Goal: Task Accomplishment & Management: Manage account settings

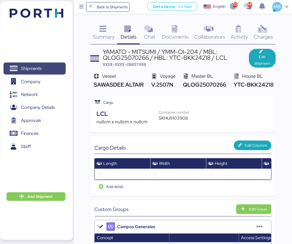
click at [31, 67] on span "Shipments" at bounding box center [31, 69] width 21 height 8
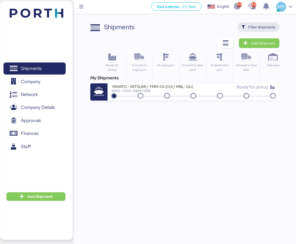
click at [268, 27] on span "Filter shipments" at bounding box center [261, 27] width 27 height 6
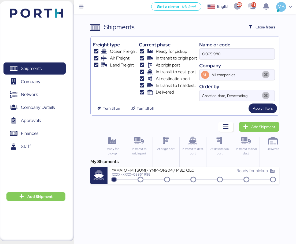
drag, startPoint x: 230, startPoint y: 57, endPoint x: 206, endPoint y: 54, distance: 24.3
click at [206, 54] on input "O0051980" at bounding box center [236, 54] width 75 height 11
type input "O"
paste input "O0051963"
type input "O0051963"
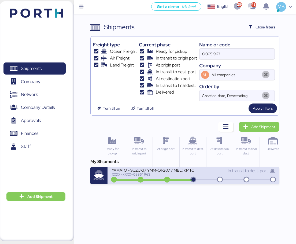
click at [197, 177] on icon at bounding box center [193, 180] width 26 height 6
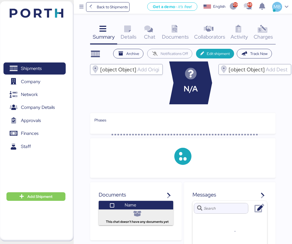
click at [259, 33] on icon at bounding box center [263, 29] width 12 height 8
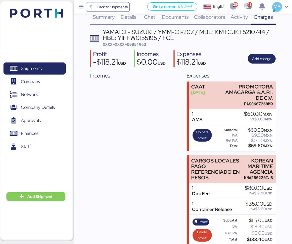
scroll to position [25, 0]
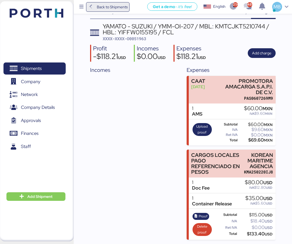
click at [97, 8] on span "Back to Shipments" at bounding box center [112, 7] width 31 height 6
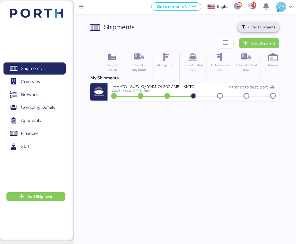
click at [263, 29] on span "Filter shipments" at bounding box center [261, 27] width 27 height 6
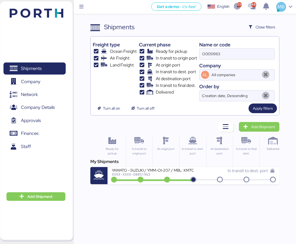
drag, startPoint x: 226, startPoint y: 57, endPoint x: 176, endPoint y: 57, distance: 50.1
click at [176, 57] on div "Freight type Ocean Freight Air Freight Land Freight Current phase Ready for pic…" at bounding box center [185, 70] width 184 height 63
type input "yamato"
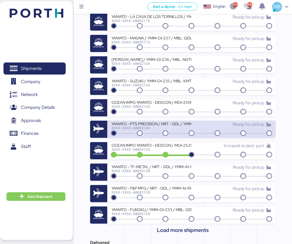
scroll to position [161, 0]
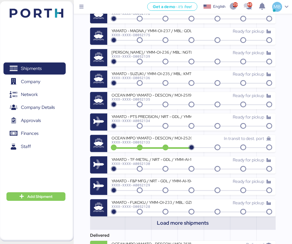
click at [189, 220] on span "Load more shipments" at bounding box center [183, 223] width 52 height 9
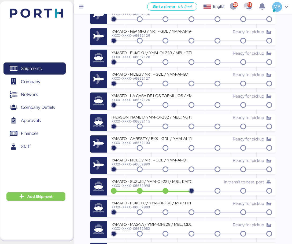
scroll to position [322, 0]
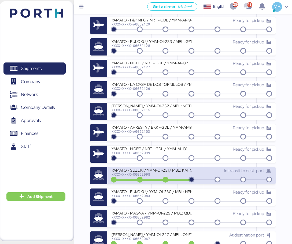
click at [179, 174] on div "XXXX-XXXX-O0052098" at bounding box center [152, 174] width 80 height 4
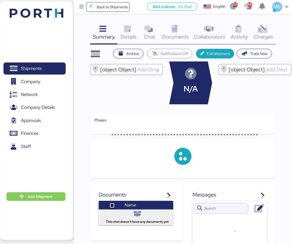
click at [270, 31] on div "Charges 0" at bounding box center [263, 33] width 24 height 22
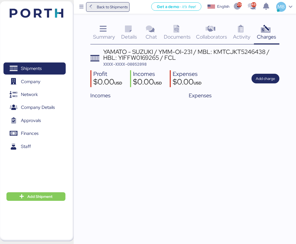
click at [102, 8] on span "Back to Shipments" at bounding box center [112, 7] width 31 height 6
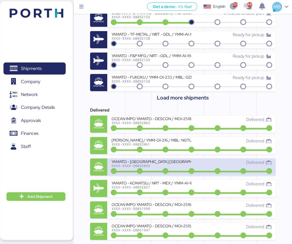
scroll to position [197, 0]
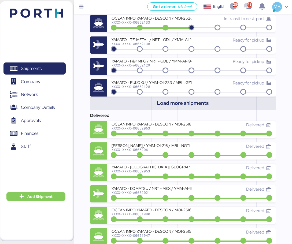
click at [184, 105] on span "Load more shipments" at bounding box center [183, 103] width 52 height 9
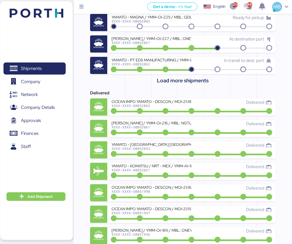
scroll to position [412, 0]
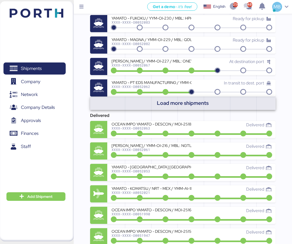
click at [182, 104] on span "Load more shipments" at bounding box center [183, 103] width 52 height 9
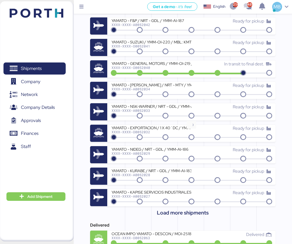
scroll to position [519, 0]
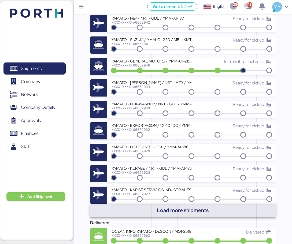
click at [185, 209] on span "Load more shipments" at bounding box center [183, 210] width 52 height 9
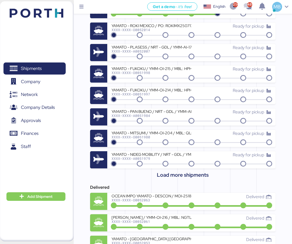
scroll to position [787, 0]
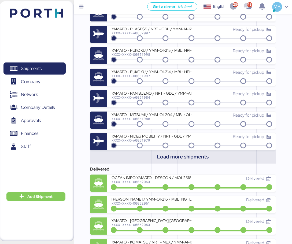
click at [193, 158] on span "Load more shipments" at bounding box center [183, 156] width 52 height 9
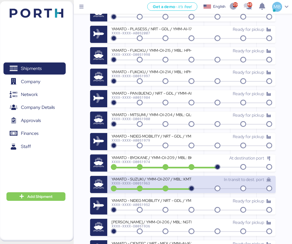
click at [178, 178] on div "YAMATO - SUZUKI / YMM-OI-207 / MBL: KMTCJKT5210744 / HBL: YIFFW0155195 / FCL" at bounding box center [152, 178] width 80 height 5
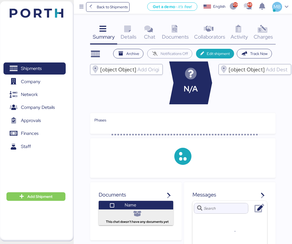
click at [264, 30] on icon at bounding box center [263, 29] width 12 height 8
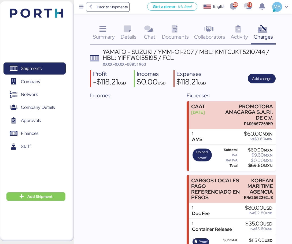
click at [224, 50] on div "YAMATO - SUZUKI / YMM-OI-207 / MBL: KMTCJKT5210744 / HBL: YIFFW0155195 / FCL" at bounding box center [189, 55] width 173 height 12
click at [224, 51] on div "YAMATO - SUZUKI / YMM-OI-207 / MBL: KMTCJKT5210744 / HBL: YIFFW0155195 / FCL" at bounding box center [189, 55] width 173 height 12
drag, startPoint x: 215, startPoint y: 51, endPoint x: 230, endPoint y: 50, distance: 14.8
click at [230, 50] on div "YAMATO - SUZUKI / YMM-OI-207 / MBL: KMTCJKT5210744 / HBL: YIFFW0155195 / FCL" at bounding box center [189, 55] width 173 height 12
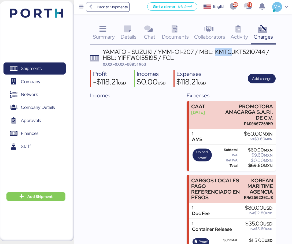
copy div "KMTC"
click at [39, 72] on span "Shipments" at bounding box center [35, 69] width 58 height 8
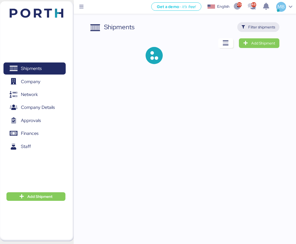
click at [267, 25] on span "Filter shipments" at bounding box center [261, 27] width 27 height 6
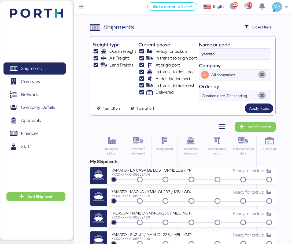
drag, startPoint x: 224, startPoint y: 54, endPoint x: 192, endPoint y: 54, distance: 31.6
click at [192, 54] on div "Freight type Ocean Freight Air Freight Land Freight Current phase Ready for pic…" at bounding box center [183, 70] width 181 height 63
paste input "KMTC"
type input "KMTC"
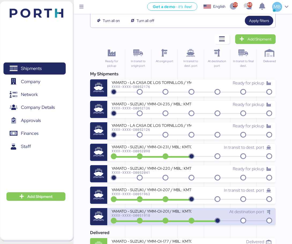
scroll to position [107, 0]
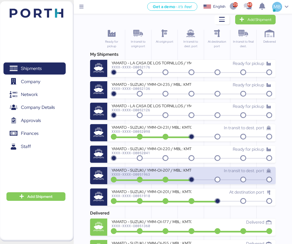
click at [191, 175] on div "XXXX-XXXX-O0051963" at bounding box center [152, 174] width 80 height 4
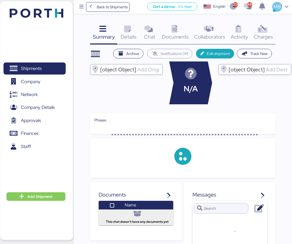
click at [268, 34] on span "Charges" at bounding box center [263, 36] width 19 height 7
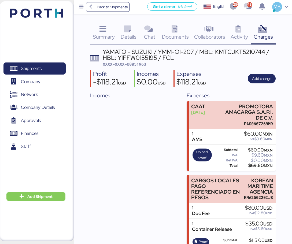
click at [91, 7] on icon at bounding box center [91, 7] width 6 height 5
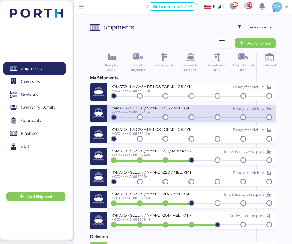
scroll to position [41, 0]
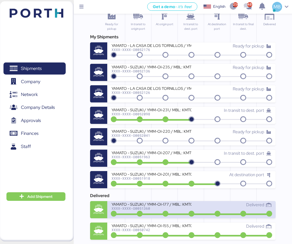
click at [183, 208] on div "XXXX-XXXX-O0051360" at bounding box center [152, 208] width 80 height 4
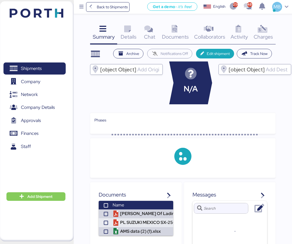
click at [262, 30] on icon at bounding box center [263, 29] width 12 height 8
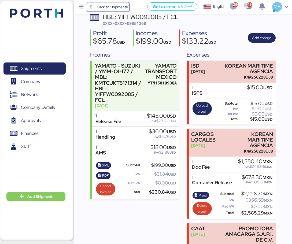
scroll to position [54, 0]
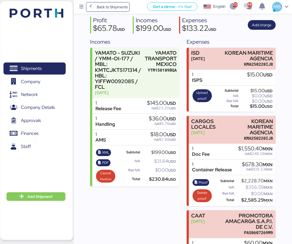
click at [278, 53] on div "Summary 0 Details 0 Chat 0 Documents 0 Collaborators 0 Activity 0 Charges 0 YAM…" at bounding box center [146, 113] width 292 height 334
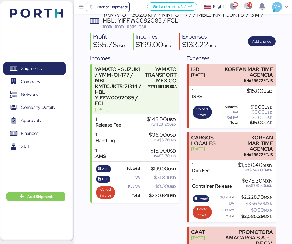
scroll to position [0, 0]
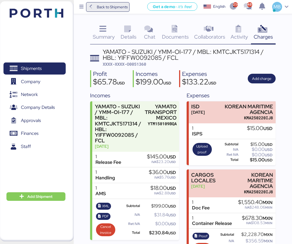
click at [108, 8] on span "Back to Shipments" at bounding box center [112, 7] width 31 height 6
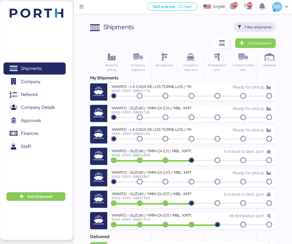
click at [256, 27] on span "Filter shipments" at bounding box center [258, 27] width 27 height 6
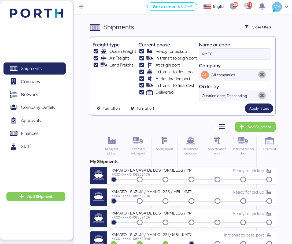
drag, startPoint x: 188, startPoint y: 50, endPoint x: 168, endPoint y: 48, distance: 19.7
click at [169, 48] on div "Freight type Ocean Freight Air Freight Land Freight Current phase Ready for pic…" at bounding box center [183, 70] width 181 height 63
paste input "O0051963"
type input "O0051963"
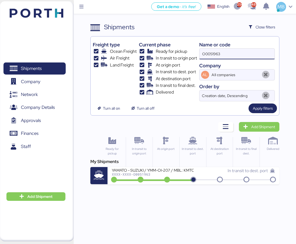
click at [182, 173] on div "XXXX-XXXX-O0051963" at bounding box center [153, 174] width 82 height 4
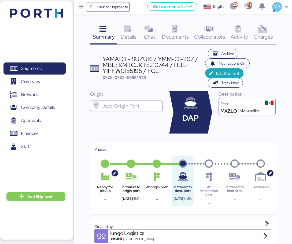
click at [267, 32] on icon at bounding box center [263, 29] width 12 height 8
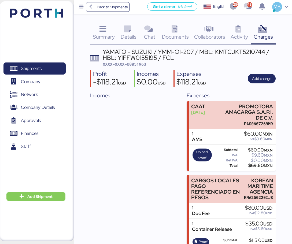
click at [264, 73] on div "Profit -$118.21 USD Incomes $0.00 USD Expenses $118.21 USD Add charge" at bounding box center [183, 78] width 186 height 17
click at [264, 79] on span "Add charge" at bounding box center [261, 78] width 19 height 6
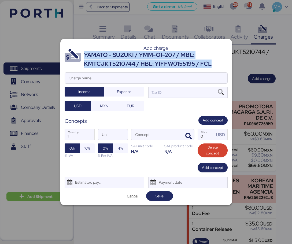
drag, startPoint x: 214, startPoint y: 62, endPoint x: 84, endPoint y: 55, distance: 130.0
click at [84, 55] on div "YAMATO - SUZUKI / YMM-OI-207 / MBL: KMTCJKT5210744 / HBL: YIFFW0155195 / FCL" at bounding box center [156, 59] width 144 height 17
copy div "YAMATO - SUZUKI / YMM-OI-207 / MBL: KMTCJKT5210744 / HBL: YIFFW0155195 / FCL"
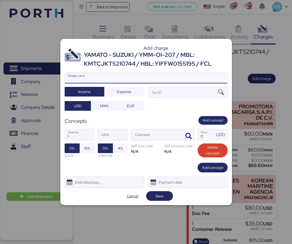
click at [109, 80] on input "Charge name" at bounding box center [146, 78] width 162 height 11
paste input "YAMATO - SUZUKI / YMM-OI-207 / MBL: KMTCJKT5210744 / HBL: YIFFW0155195 / FCL"
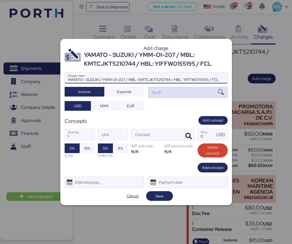
type input "YAMATO - SUZUKI / YMM-OI-207 / MBL: KMTCJKT5210744 / HBL: YIFFW0155195 / FCL"
click at [168, 94] on div "Tax ID" at bounding box center [187, 92] width 79 height 11
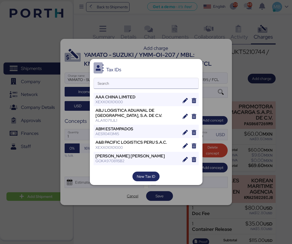
click at [143, 82] on input "Search" at bounding box center [146, 83] width 105 height 11
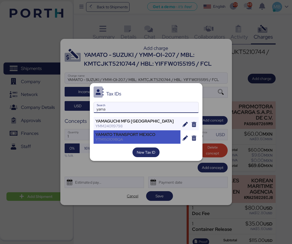
type input "yama"
click at [148, 138] on div "YTM150109BQA" at bounding box center [136, 139] width 83 height 5
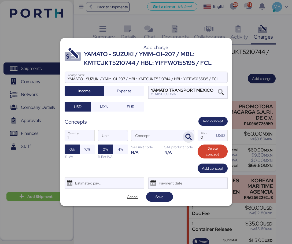
click at [187, 133] on span "button" at bounding box center [188, 136] width 11 height 11
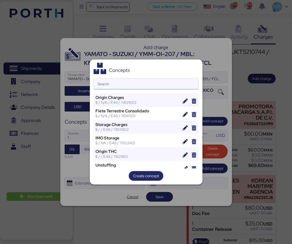
click at [120, 88] on input "Search" at bounding box center [146, 84] width 105 height 11
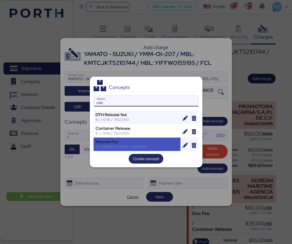
type input "rele"
click at [144, 140] on div "Release Fee" at bounding box center [136, 141] width 83 height 5
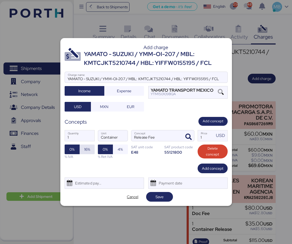
click at [87, 151] on span "16%" at bounding box center [87, 149] width 6 height 6
click at [206, 133] on input "1" at bounding box center [206, 135] width 17 height 11
type input "145"
click at [214, 166] on span "Add concept" at bounding box center [212, 168] width 21 height 6
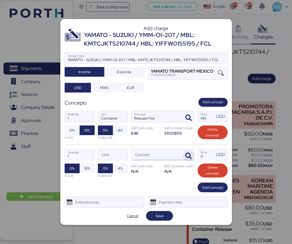
click at [188, 152] on span "button" at bounding box center [188, 155] width 11 height 11
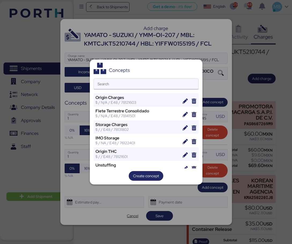
click at [143, 84] on input "Search" at bounding box center [146, 84] width 105 height 11
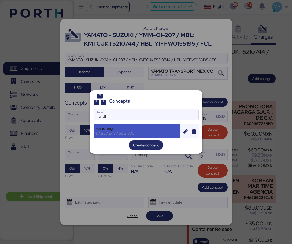
type input "handl"
click at [136, 133] on div "$ / BL / E48 / 55121800" at bounding box center [136, 133] width 83 height 5
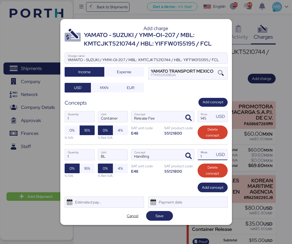
drag, startPoint x: 207, startPoint y: 154, endPoint x: 197, endPoint y: 154, distance: 10.5
click at [197, 154] on div "1 Quantity BL Unit Handling Concept 1 Price USD 0% 16% % IVA 0% 4% % Ret IVA SA…" at bounding box center [146, 164] width 163 height 38
type input "36"
click at [93, 169] on span "16%" at bounding box center [87, 169] width 15 height 10
click at [216, 188] on span "Add concept" at bounding box center [212, 187] width 21 height 6
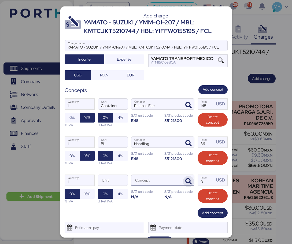
click at [187, 180] on icon "button" at bounding box center [188, 181] width 6 height 6
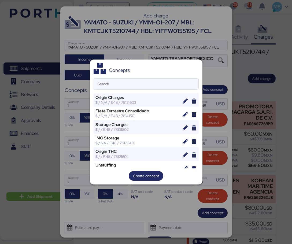
click at [143, 85] on input "Search" at bounding box center [146, 84] width 105 height 11
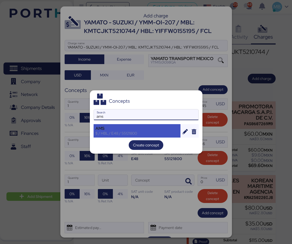
type input "ams"
click at [130, 133] on div "$ / HBL / E48 / 55121800" at bounding box center [136, 133] width 83 height 5
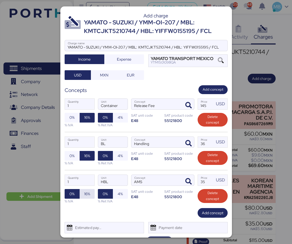
click at [89, 193] on span "16%" at bounding box center [87, 194] width 6 height 6
drag, startPoint x: 205, startPoint y: 180, endPoint x: 193, endPoint y: 180, distance: 12.9
click at [193, 180] on div "1 Quantity HBL Unit AMS Concept 35 Price USD 0% 16% % IVA 0% 4% % Ret IVA SAT u…" at bounding box center [146, 189] width 163 height 38
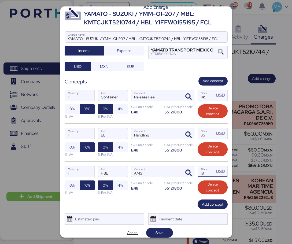
scroll to position [13, 0]
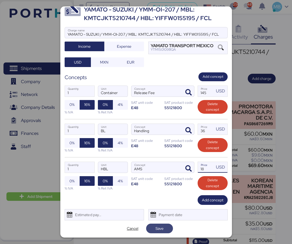
type input "18"
click at [165, 230] on span "Save" at bounding box center [159, 229] width 18 height 8
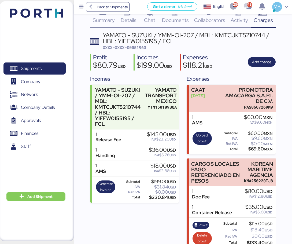
scroll to position [25, 0]
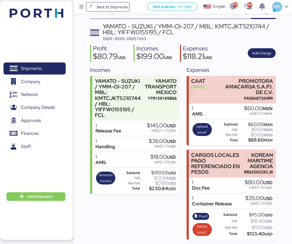
click at [145, 40] on span "XXXX-XXXX-O0051963" at bounding box center [124, 38] width 43 height 5
copy span "O0051963"
click at [139, 39] on span "XXXX-XXXX-O0051963" at bounding box center [124, 38] width 43 height 5
